Goal: Transaction & Acquisition: Purchase product/service

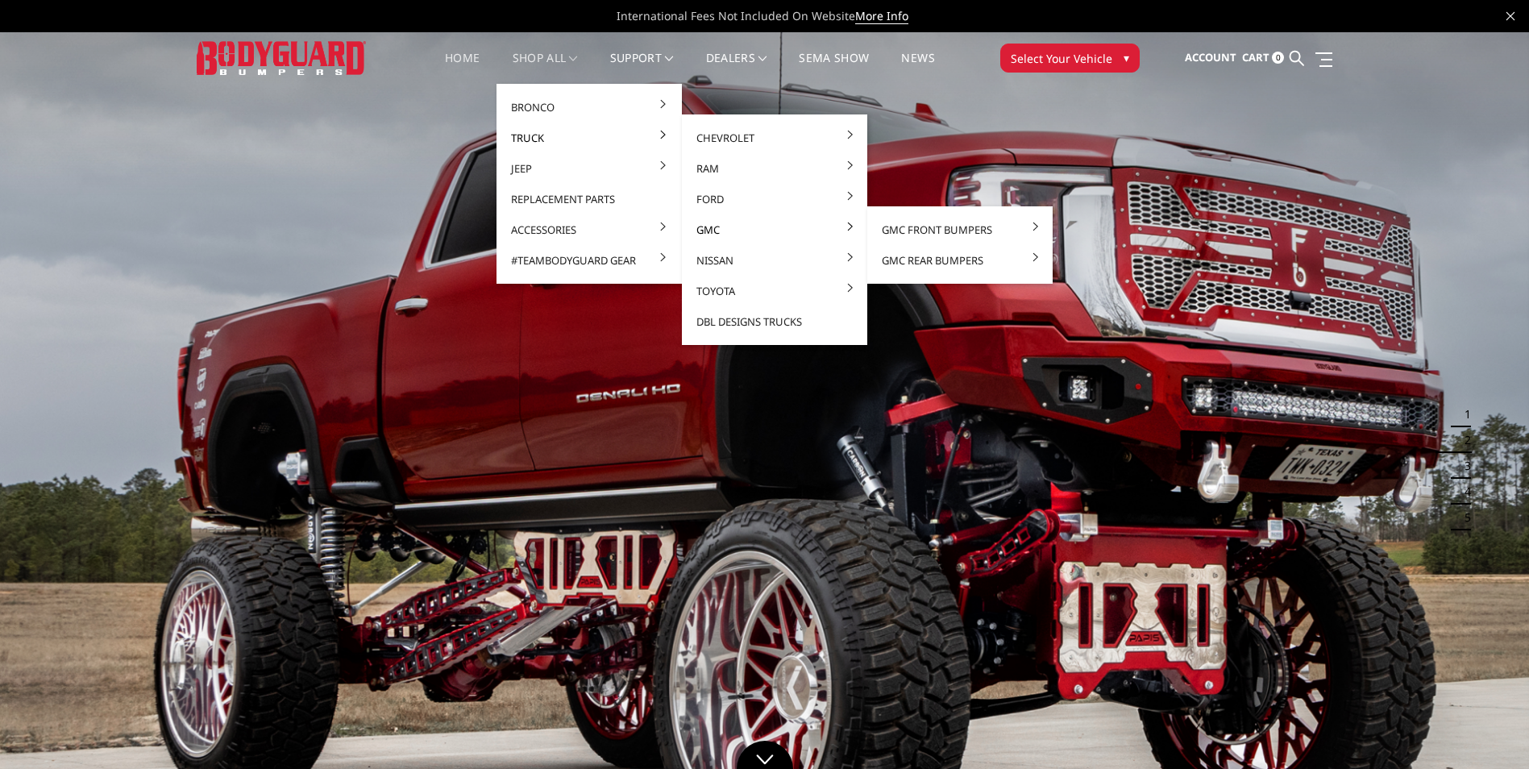
click at [711, 229] on link "GMC" at bounding box center [774, 229] width 172 height 31
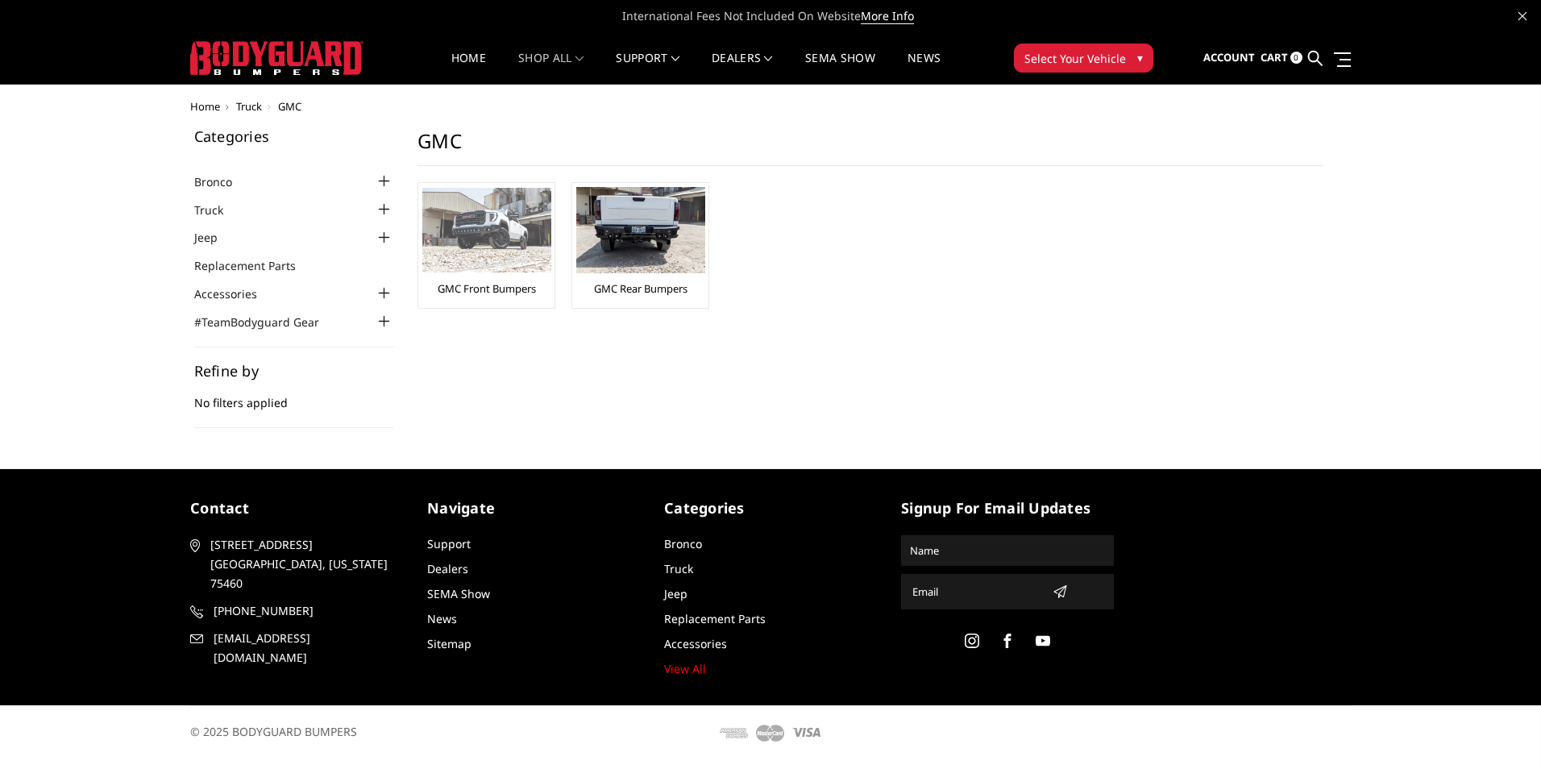
click at [485, 287] on link "GMC Front Bumpers" at bounding box center [487, 288] width 98 height 15
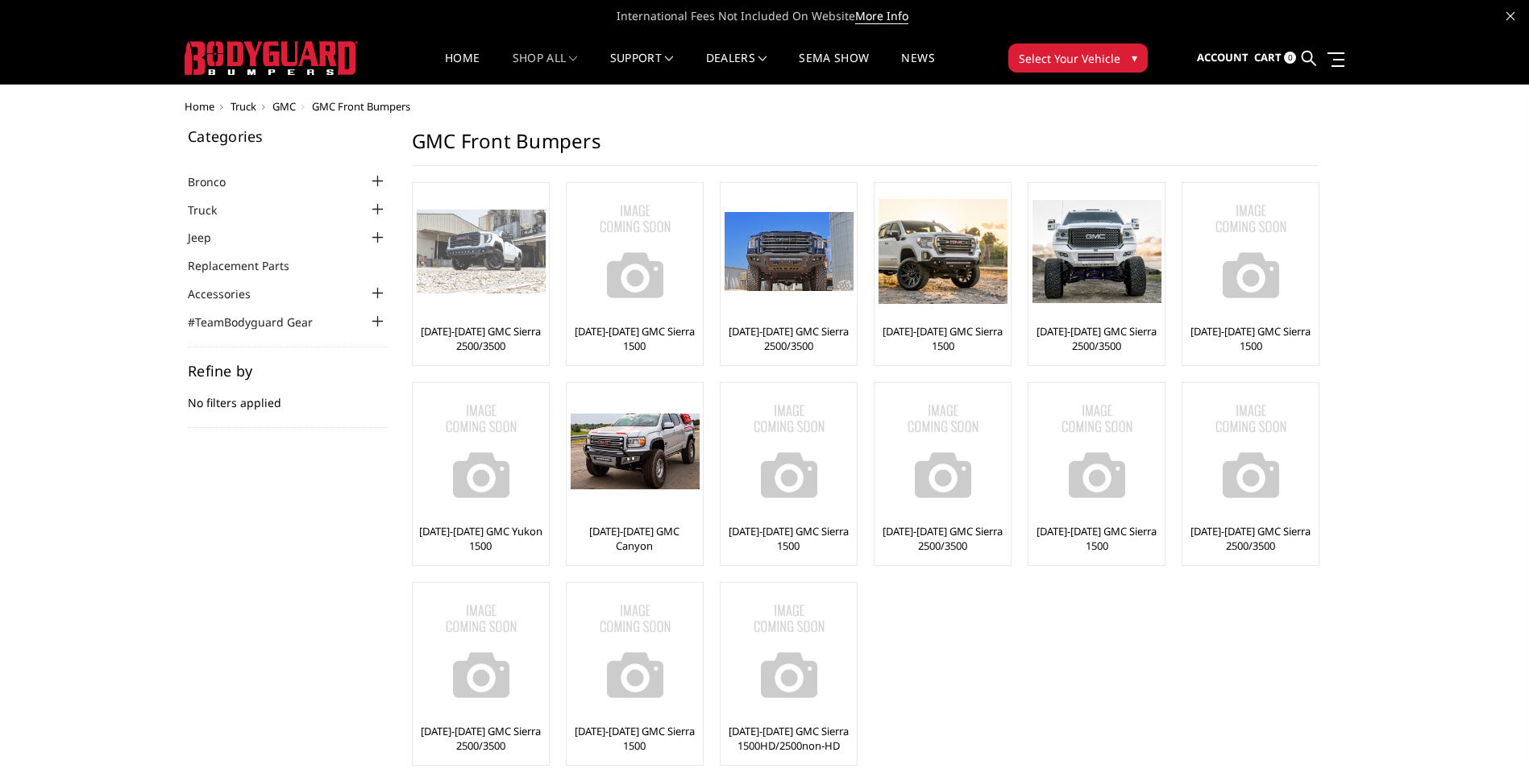
click at [474, 293] on img at bounding box center [481, 252] width 129 height 85
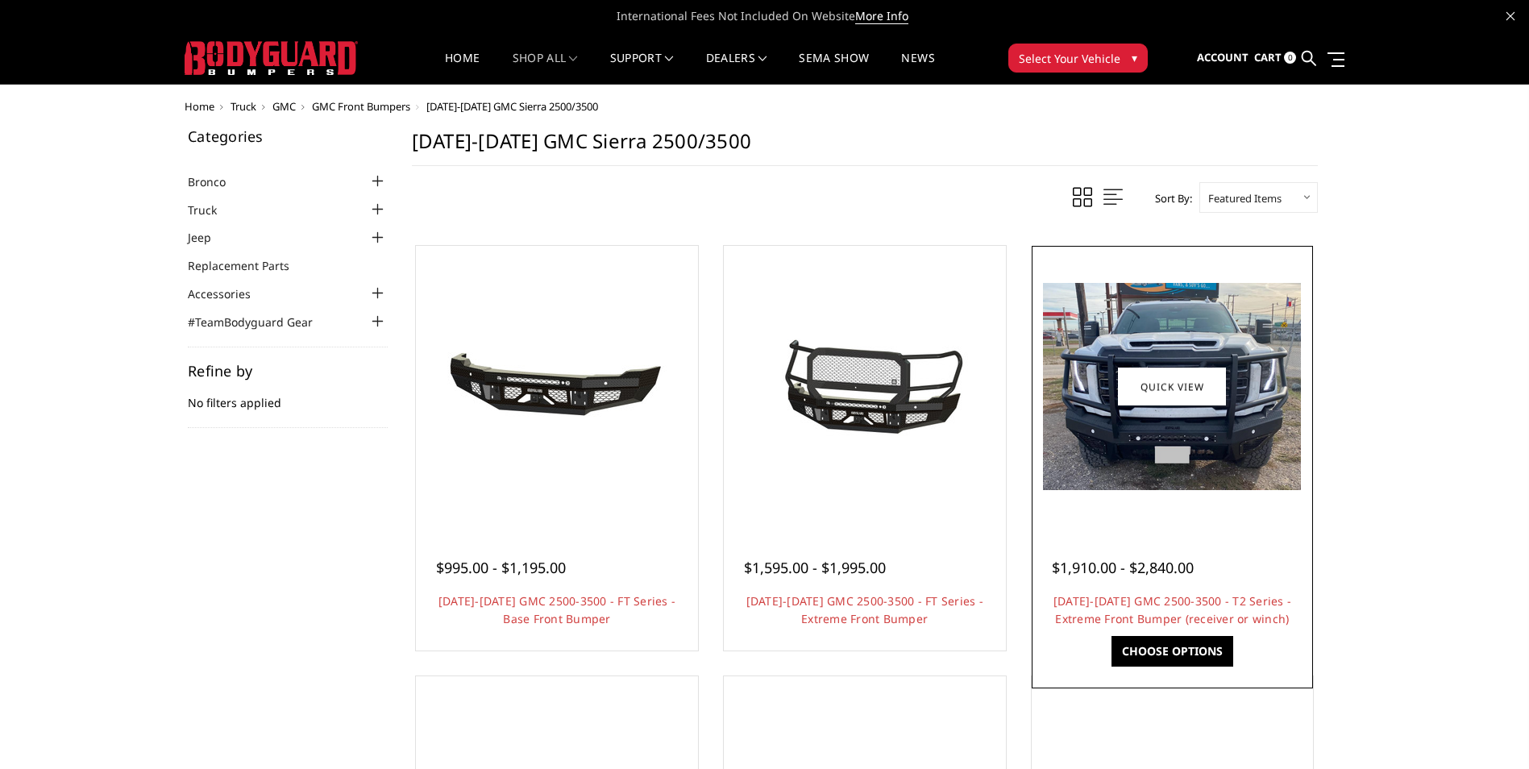
click at [1137, 451] on img at bounding box center [1172, 386] width 258 height 207
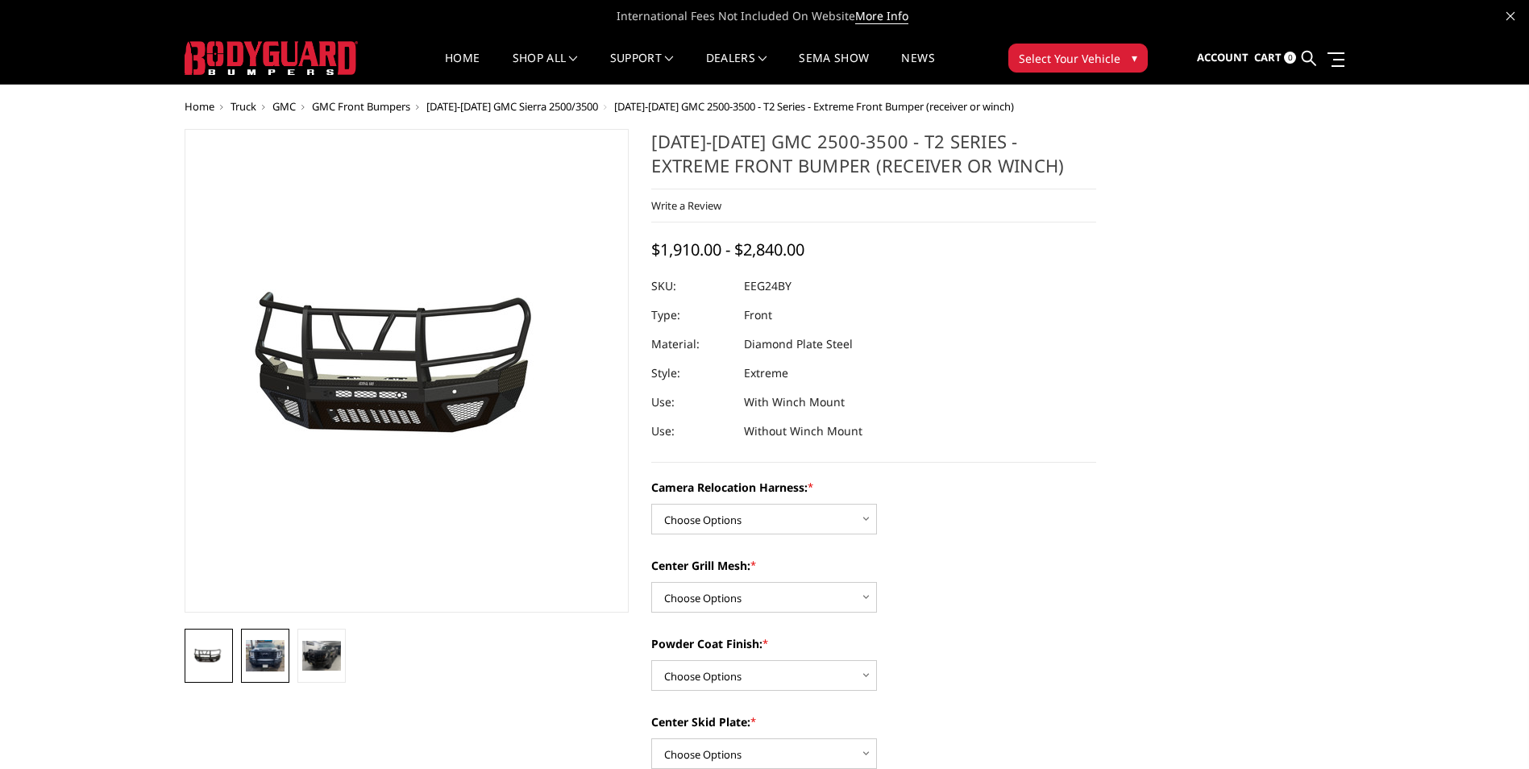
click at [275, 657] on img at bounding box center [265, 655] width 39 height 31
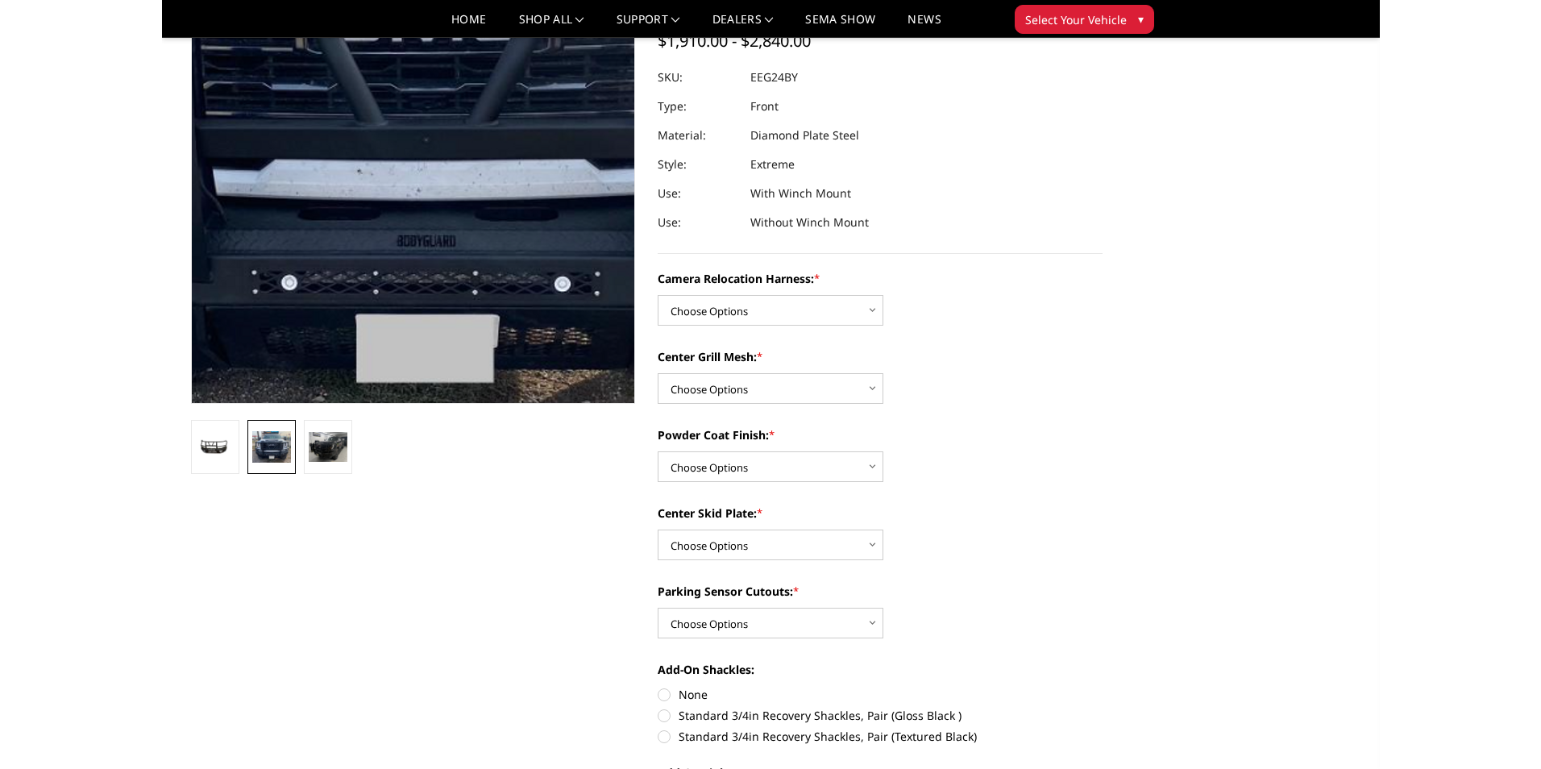
scroll to position [242, 0]
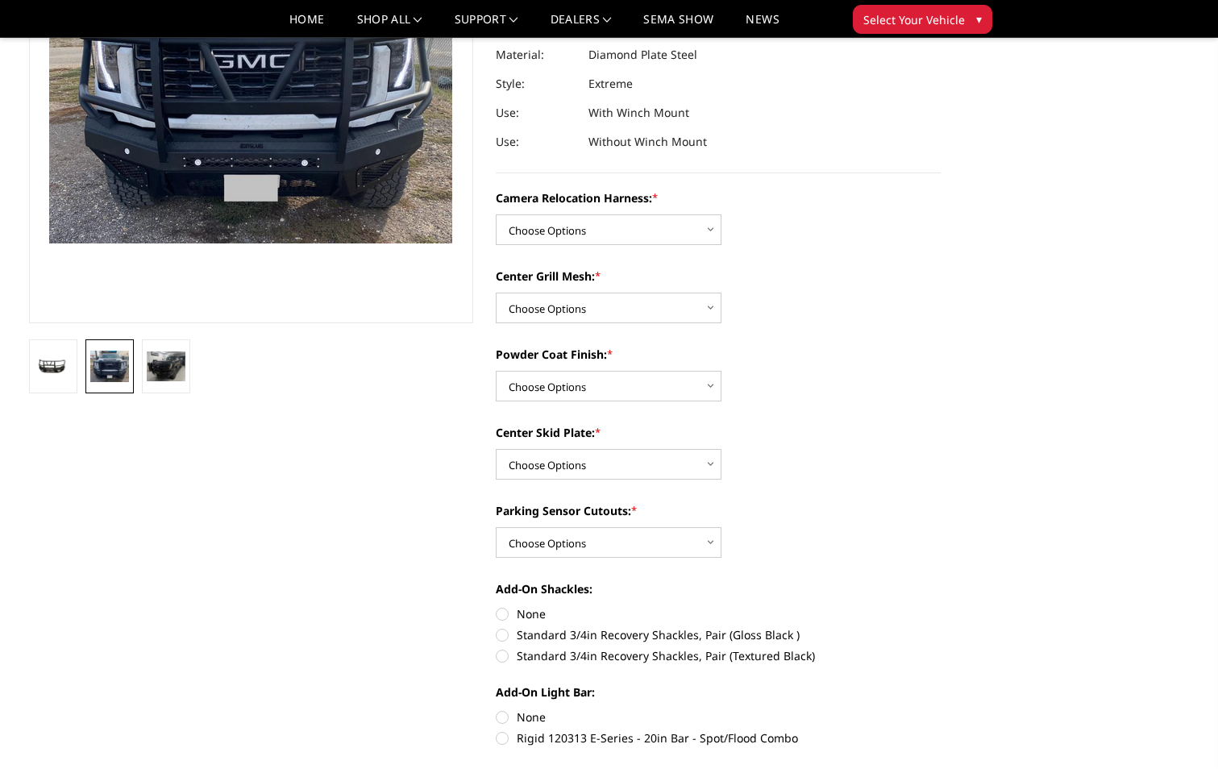
click at [114, 372] on img at bounding box center [109, 366] width 39 height 31
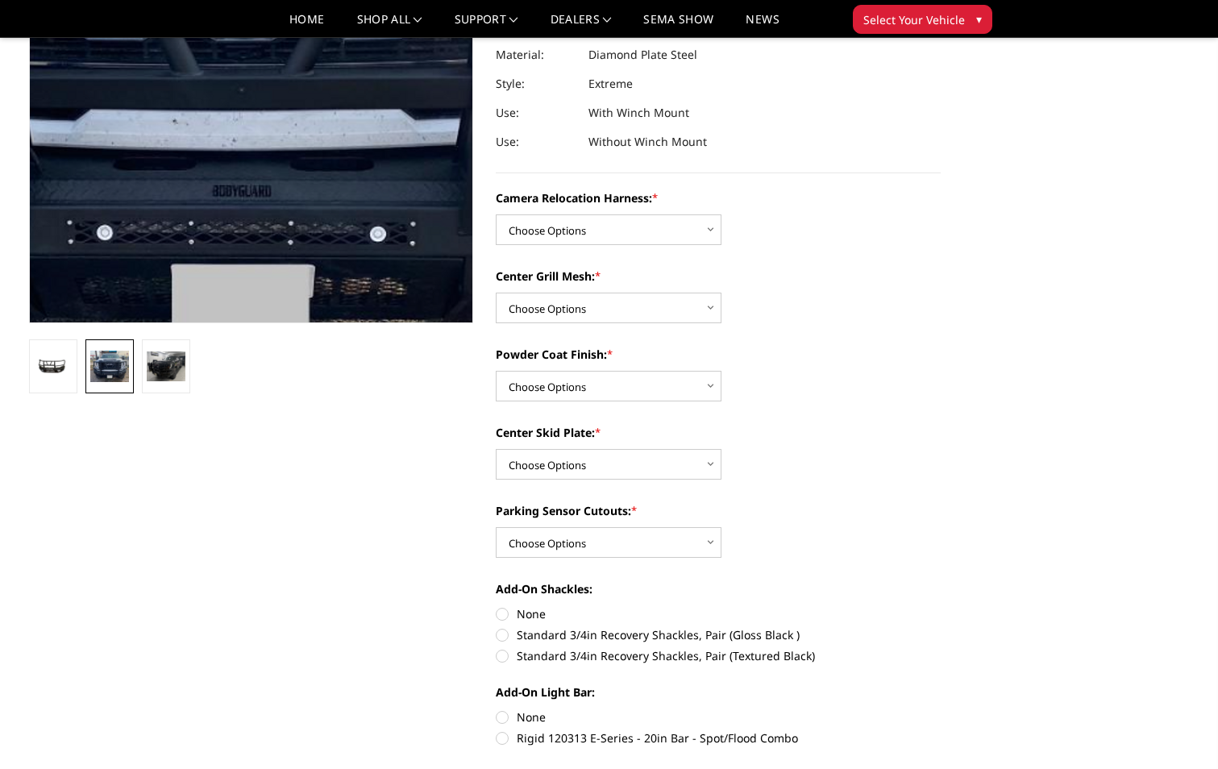
drag, startPoint x: 314, startPoint y: 222, endPoint x: 260, endPoint y: 161, distance: 81.7
click at [260, 161] on img at bounding box center [240, 25] width 1032 height 829
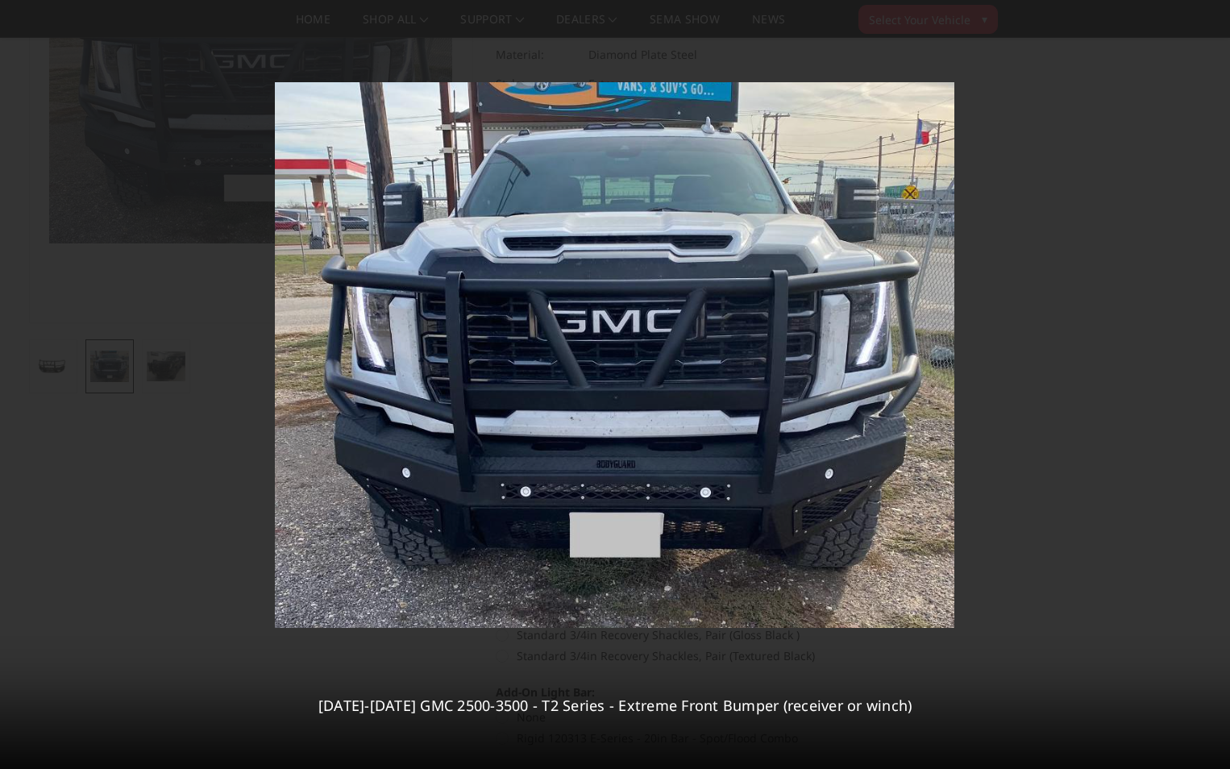
drag, startPoint x: 639, startPoint y: 452, endPoint x: 989, endPoint y: 641, distance: 397.4
click at [989, 641] on div at bounding box center [615, 384] width 1230 height 769
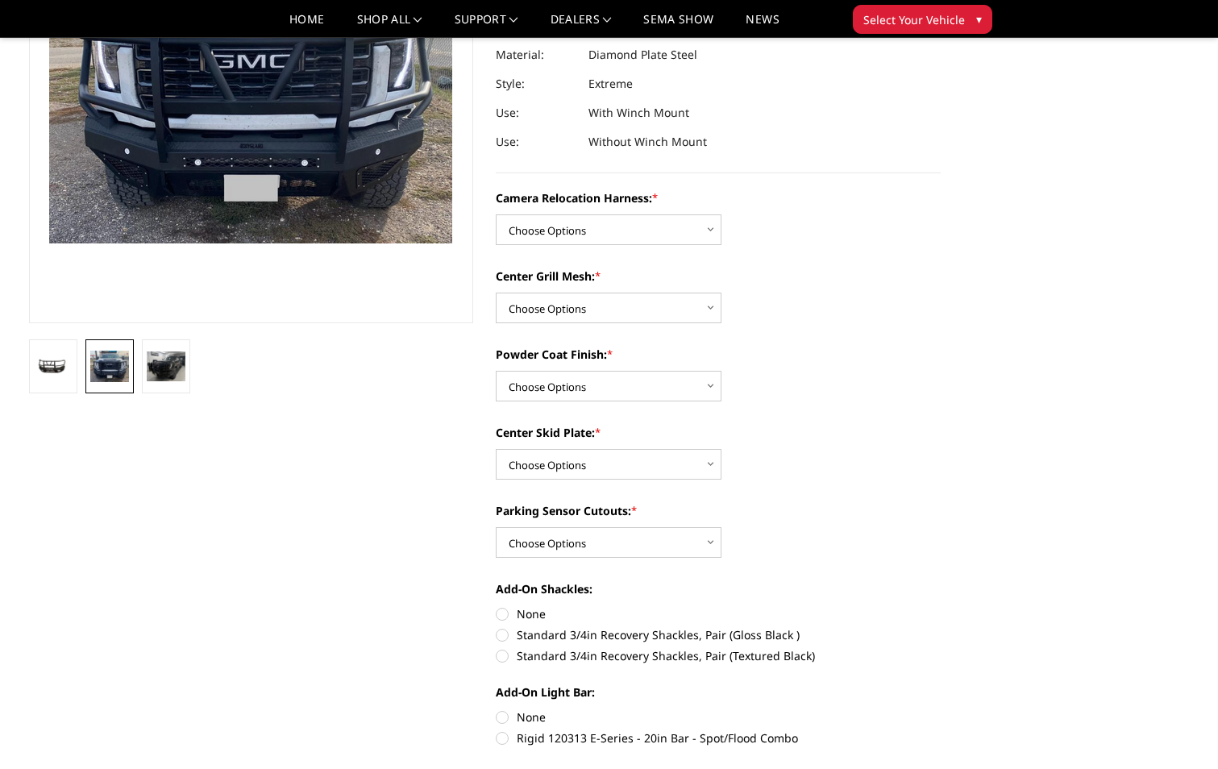
click at [110, 372] on img at bounding box center [109, 366] width 39 height 31
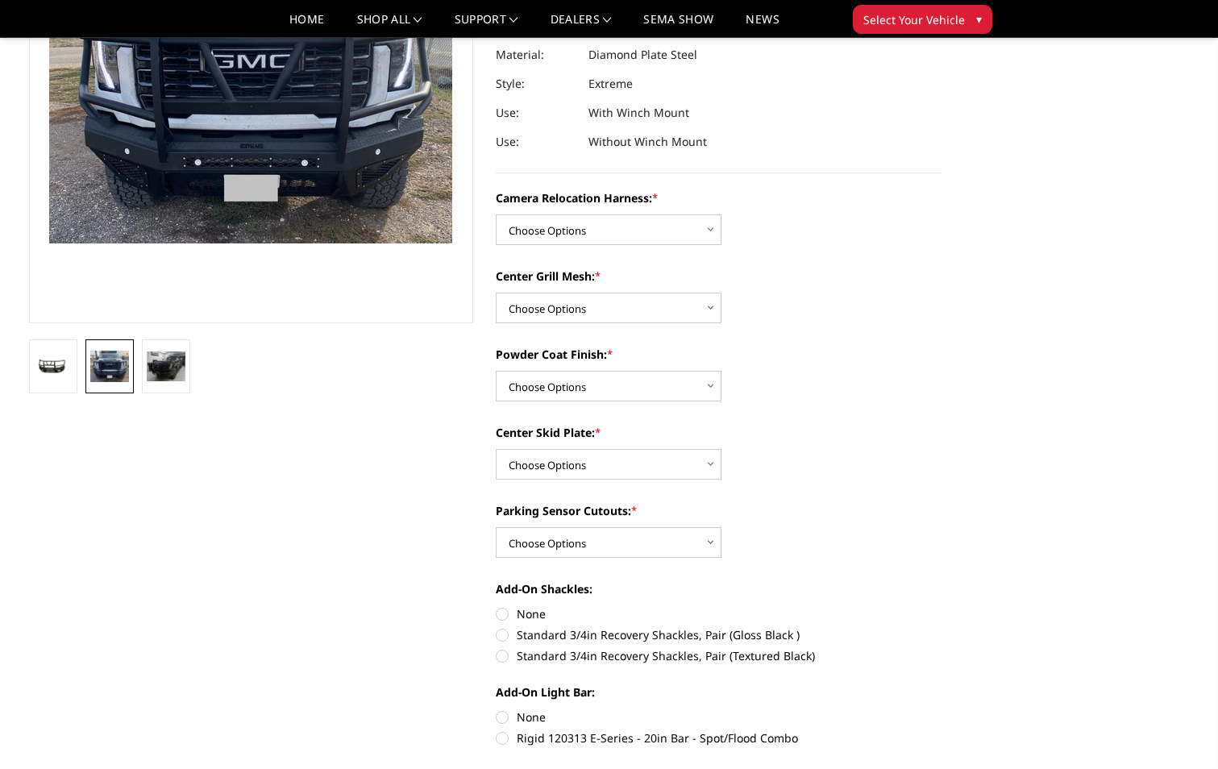
click at [112, 364] on img at bounding box center [109, 366] width 39 height 31
click at [110, 362] on img at bounding box center [109, 366] width 39 height 31
click at [62, 368] on img at bounding box center [53, 367] width 39 height 19
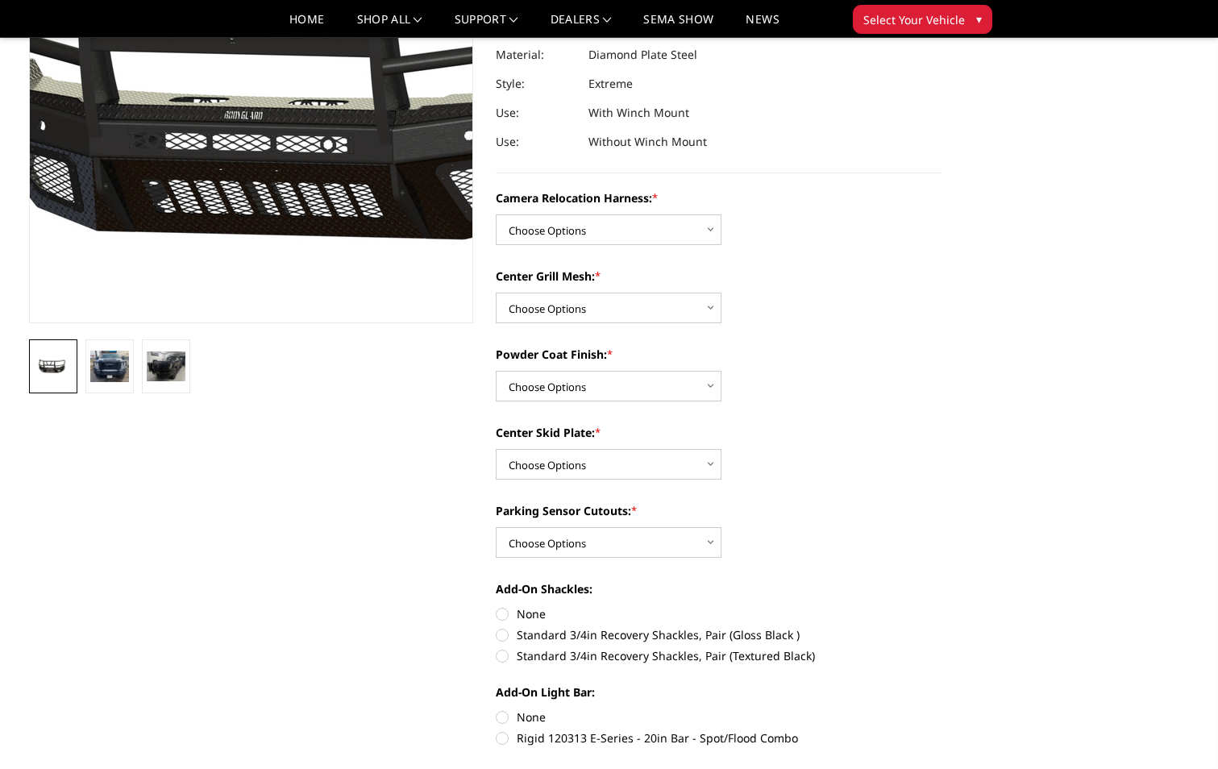
click at [180, 223] on img at bounding box center [346, 82] width 1032 height 483
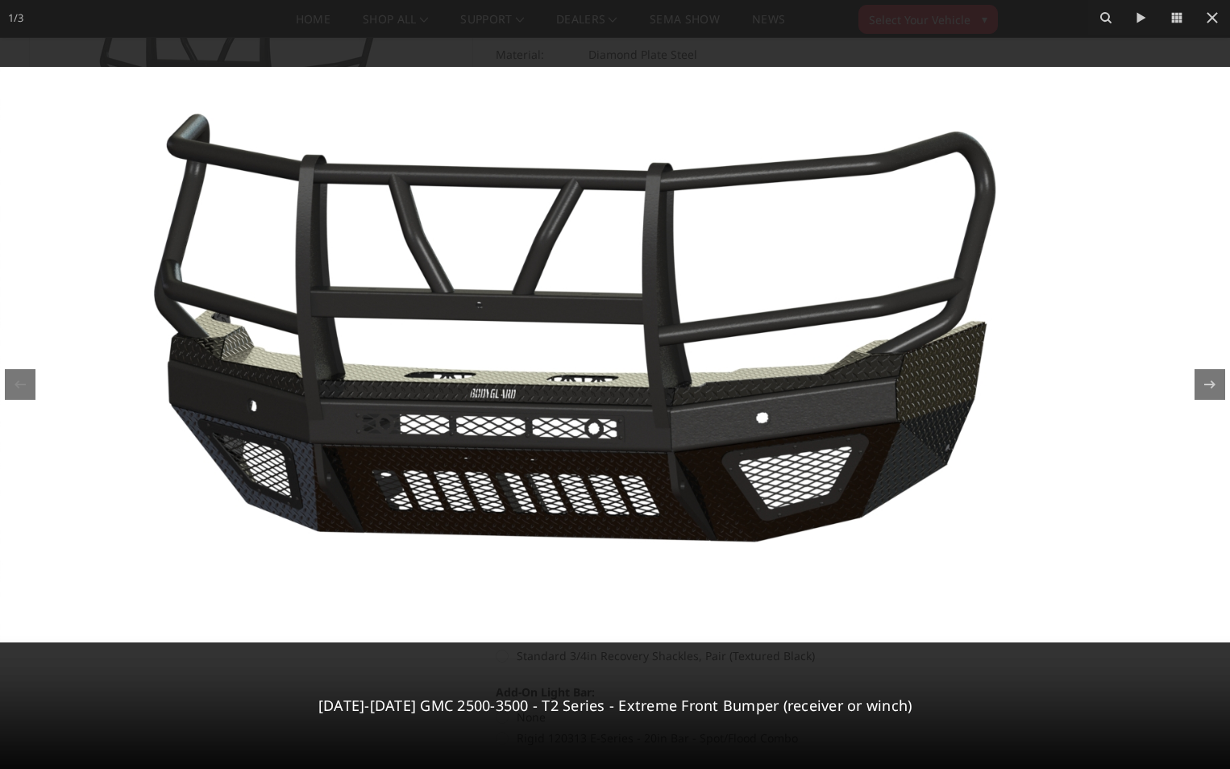
click at [190, 100] on img at bounding box center [615, 355] width 1230 height 576
